Goal: Task Accomplishment & Management: Manage account settings

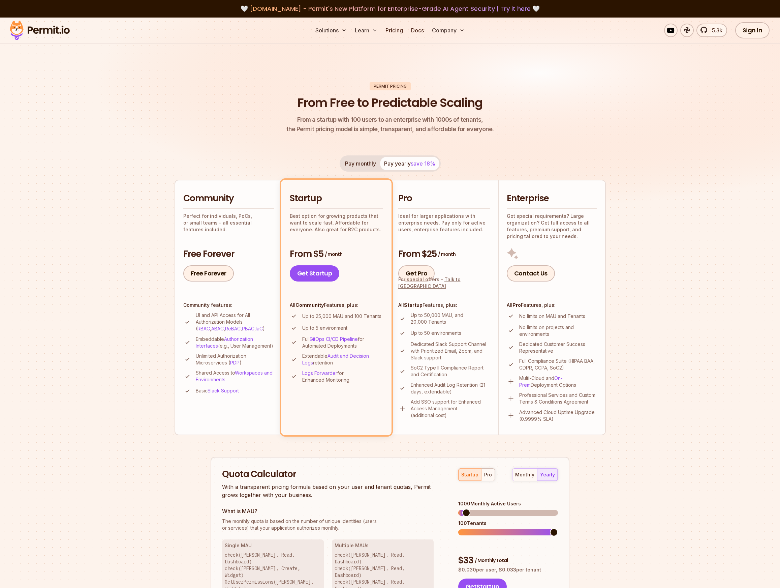
click at [670, 100] on img at bounding box center [390, 122] width 780 height 208
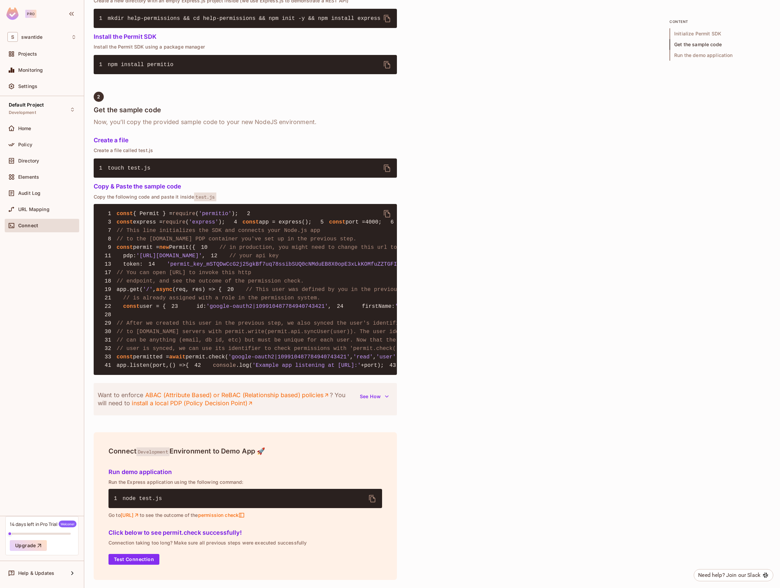
scroll to position [504, 0]
click at [38, 145] on div "Policy" at bounding box center [47, 144] width 58 height 5
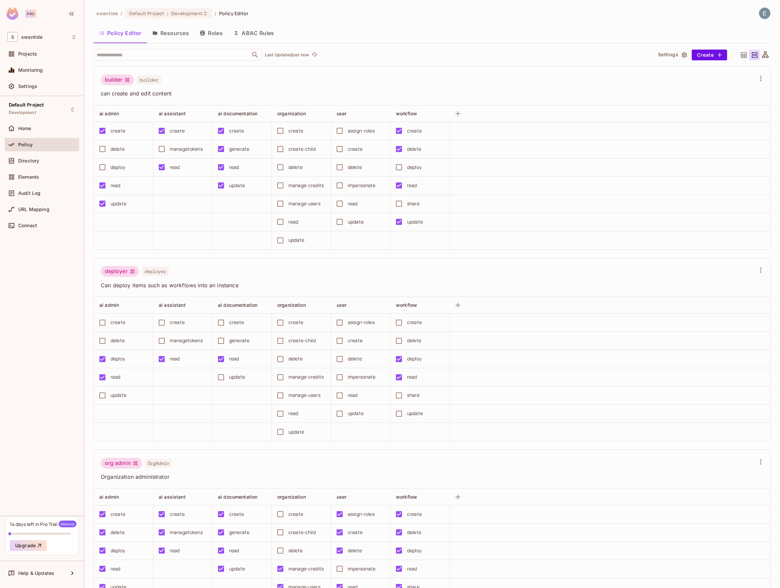
click at [174, 38] on button "Resources" at bounding box center [171, 33] width 48 height 17
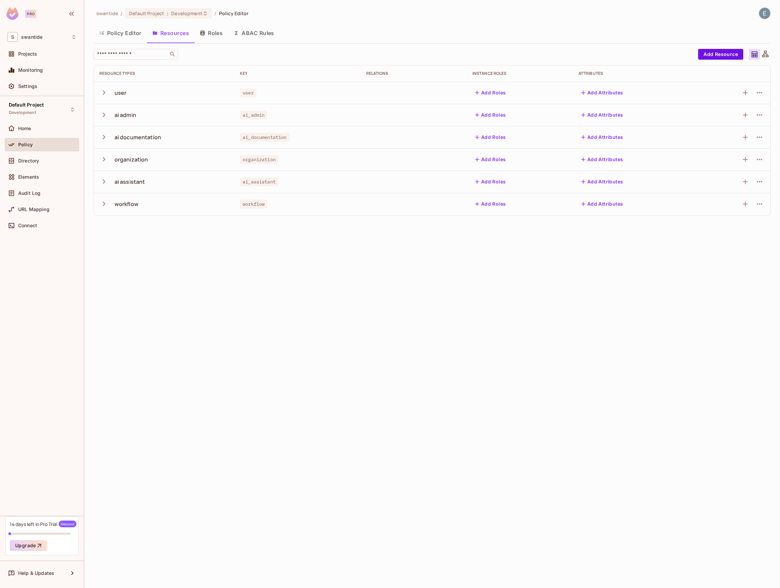
click at [104, 116] on icon "button" at bounding box center [103, 114] width 9 height 9
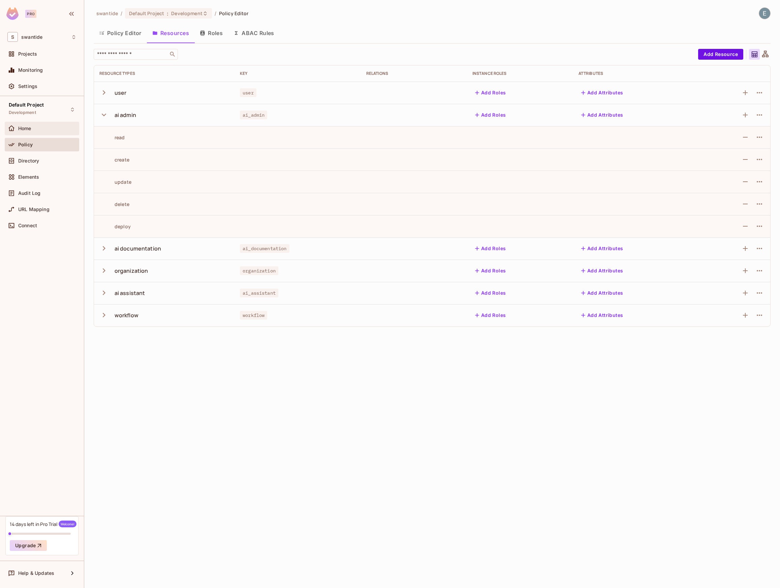
click at [46, 126] on div "Home" at bounding box center [47, 128] width 58 height 5
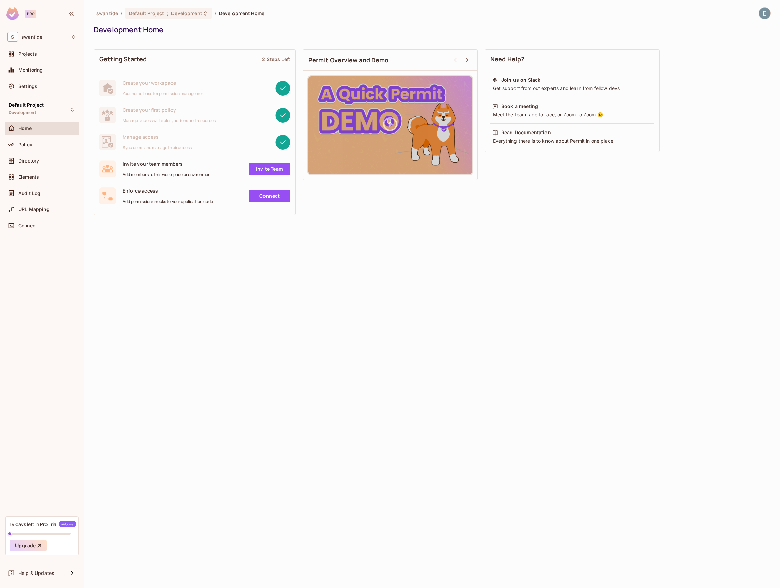
click at [250, 355] on div "swantide / Default Project : Development / Development Home Development Home Ge…" at bounding box center [432, 294] width 696 height 588
click at [40, 87] on div "Settings" at bounding box center [47, 86] width 58 height 5
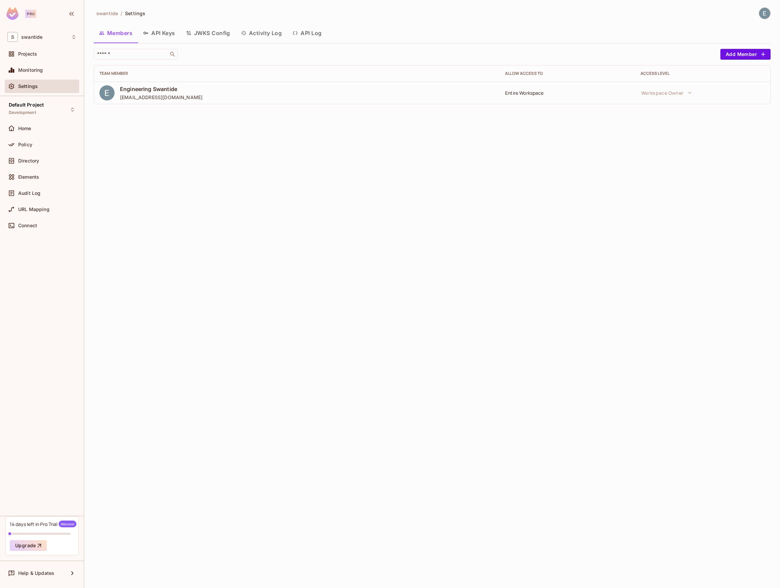
click at [167, 35] on button "API Keys" at bounding box center [159, 33] width 43 height 17
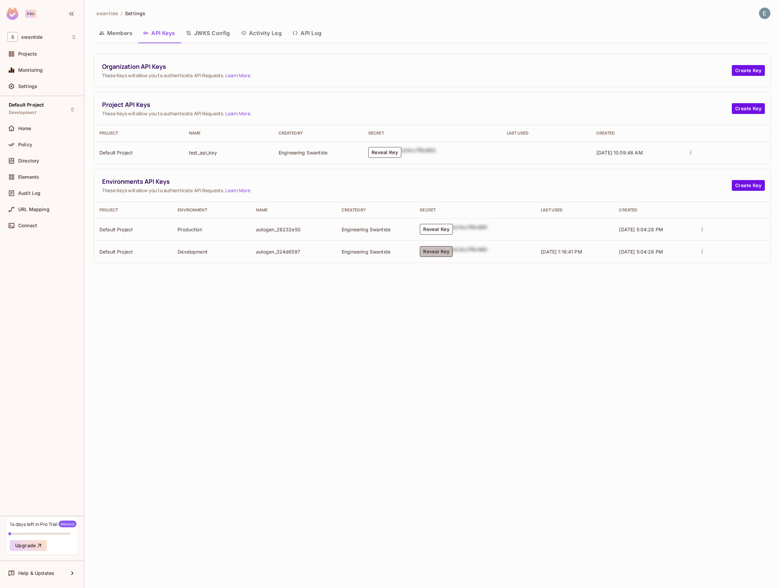
click at [444, 257] on button "Reveal Key" at bounding box center [436, 251] width 33 height 11
click at [471, 252] on p "permit_key_mSTQDwCcG2j25gkBf7uq78ssibSUQ0cNMduEB8X0opE3xLkKOMfuZZTGFIRR0XCbaGDc…" at bounding box center [448, 251] width 98 height 19
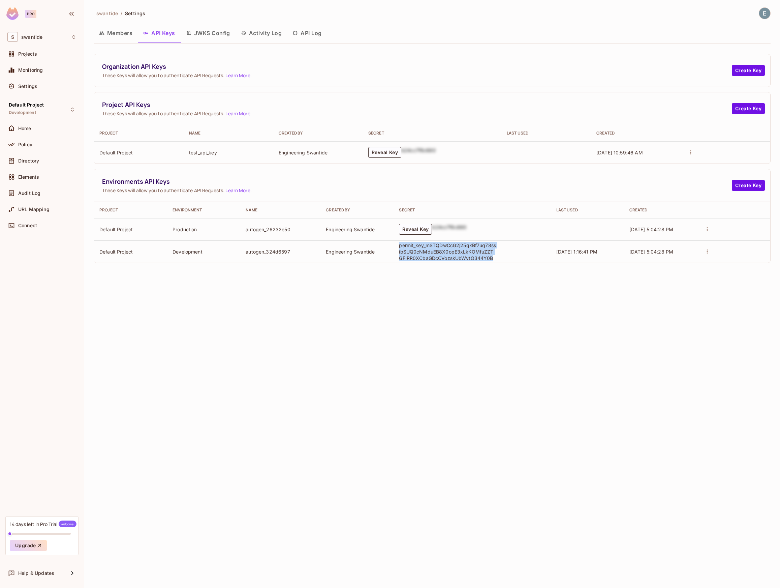
click at [471, 252] on p "permit_key_mSTQDwCcG2j25gkBf7uq78ssibSUQ0cNMduEB8X0opE3xLkKOMfuZZTGFIRR0XCbaGDc…" at bounding box center [448, 251] width 98 height 19
copy p "permit_key_mSTQDwCcG2j25gkBf7uq78ssibSUQ0cNMduEB8X0opE3xLkKOMfuZZTGFIRR0XCbaGDc…"
click at [27, 143] on span "Policy" at bounding box center [25, 144] width 14 height 5
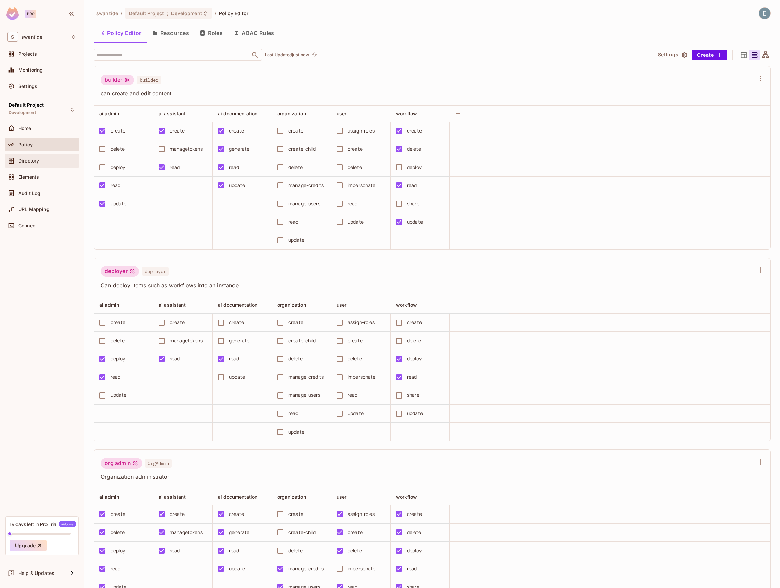
click at [56, 161] on div "Directory" at bounding box center [47, 160] width 58 height 5
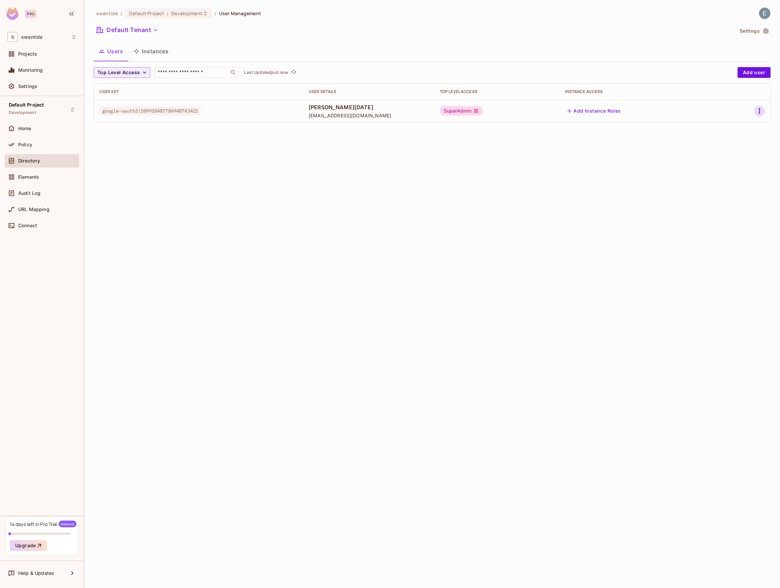
click at [757, 110] on icon "button" at bounding box center [760, 111] width 8 height 8
click at [368, 253] on div at bounding box center [390, 294] width 780 height 588
click at [760, 112] on icon "button" at bounding box center [760, 111] width 8 height 8
click at [667, 156] on div at bounding box center [390, 294] width 780 height 588
click at [167, 105] on td "google-oauth2|109910487784940743421" at bounding box center [198, 111] width 209 height 22
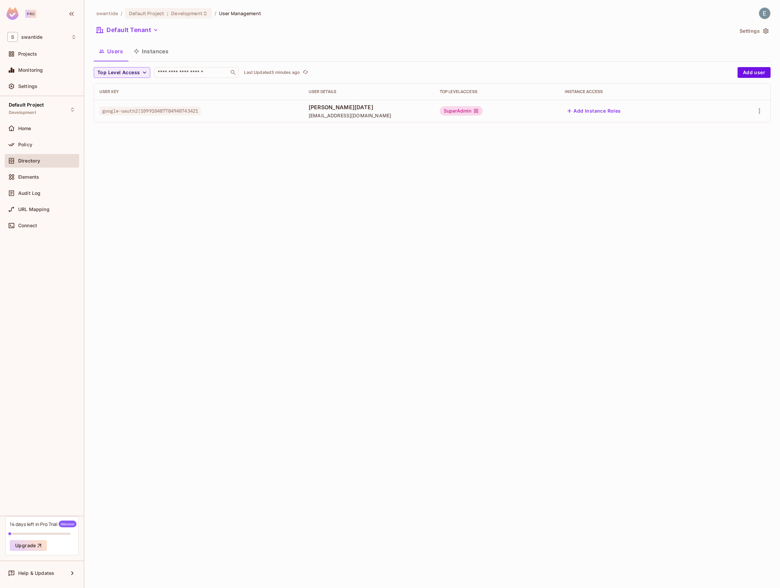
click at [167, 55] on button "Instances" at bounding box center [151, 51] width 46 height 17
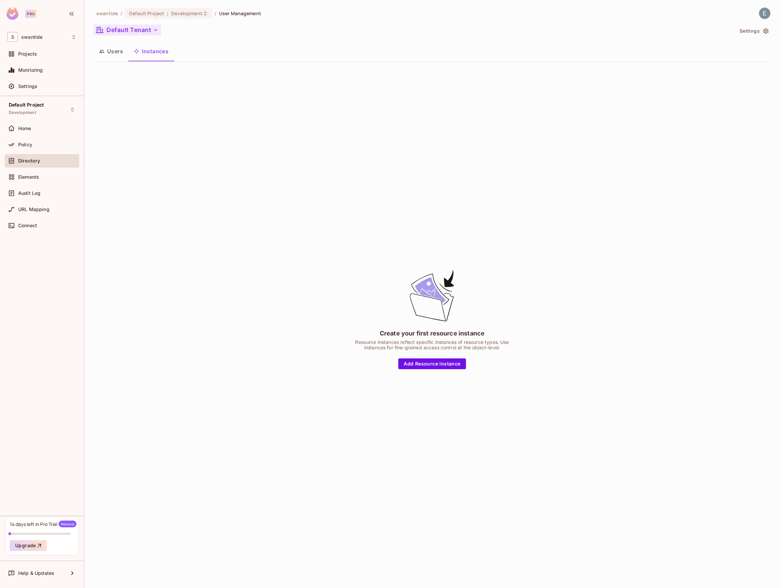
click at [158, 33] on icon "button" at bounding box center [155, 30] width 7 height 7
click at [139, 62] on span "All Tenants" at bounding box center [145, 61] width 75 height 6
click at [110, 47] on button "Users" at bounding box center [111, 51] width 35 height 17
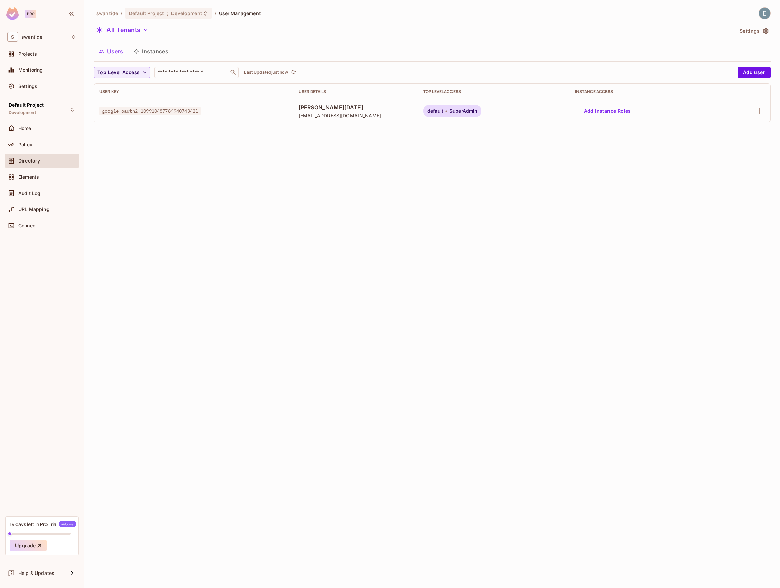
click at [444, 113] on span "default" at bounding box center [435, 110] width 16 height 5
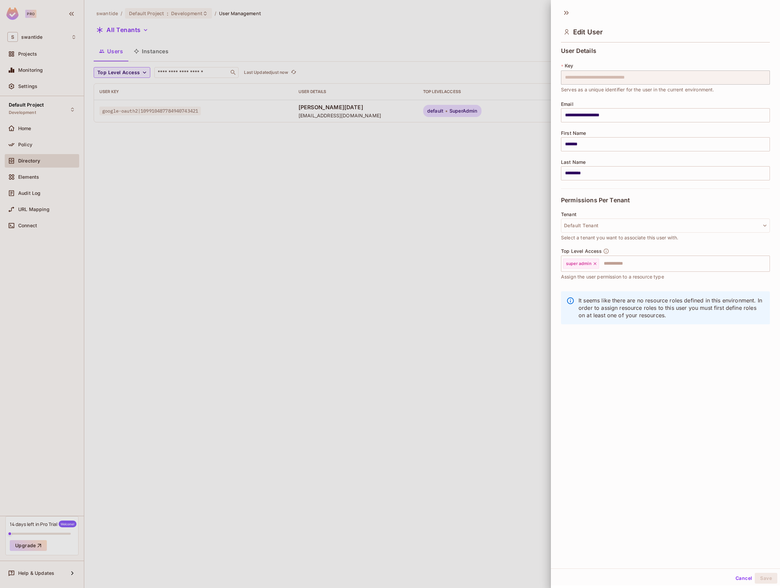
click at [480, 232] on div at bounding box center [390, 294] width 780 height 588
